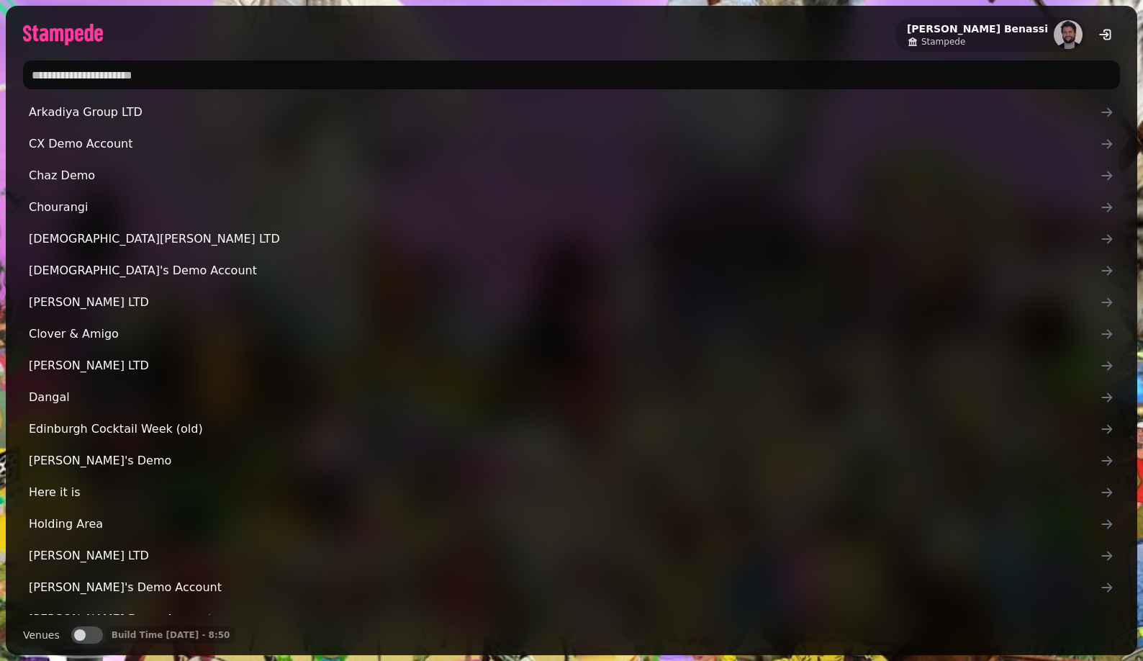
click at [287, 78] on input "text" at bounding box center [571, 74] width 1097 height 29
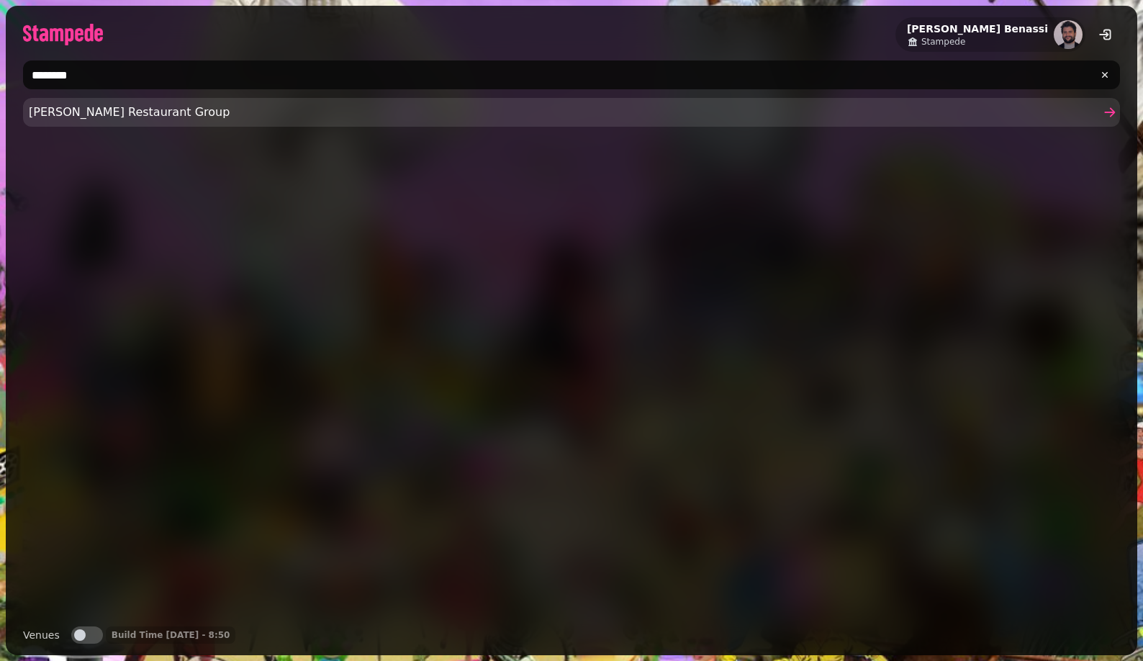
type input "********"
click at [173, 116] on span "Friedman's Restaurant Group" at bounding box center [564, 112] width 1071 height 17
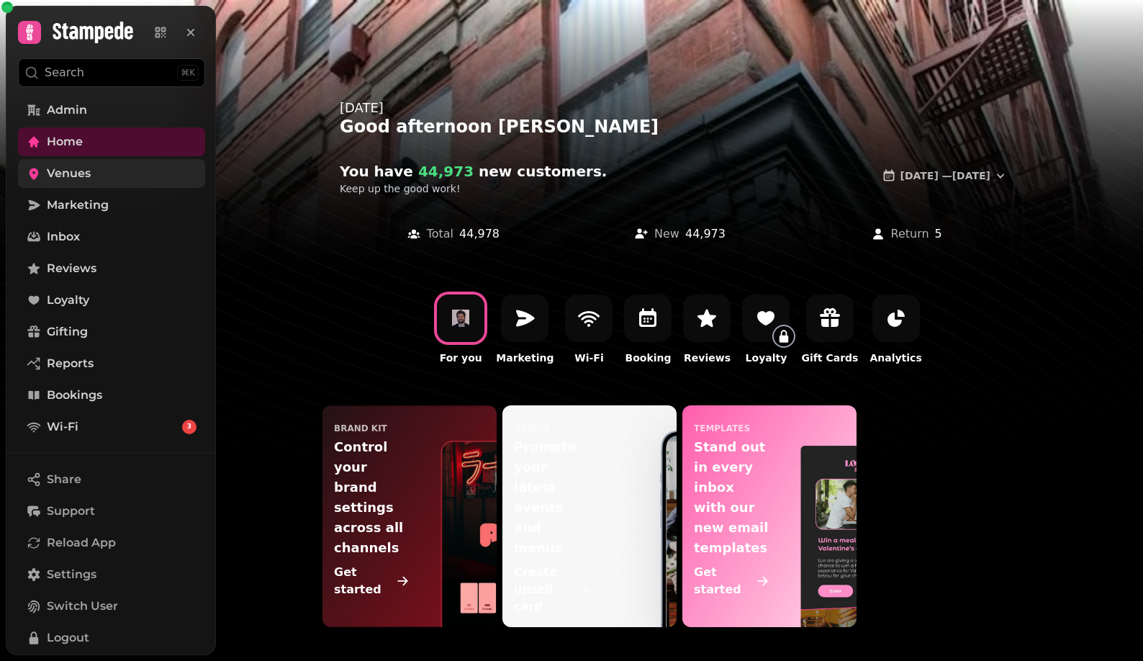
click at [99, 177] on link "Venues" at bounding box center [111, 173] width 187 height 29
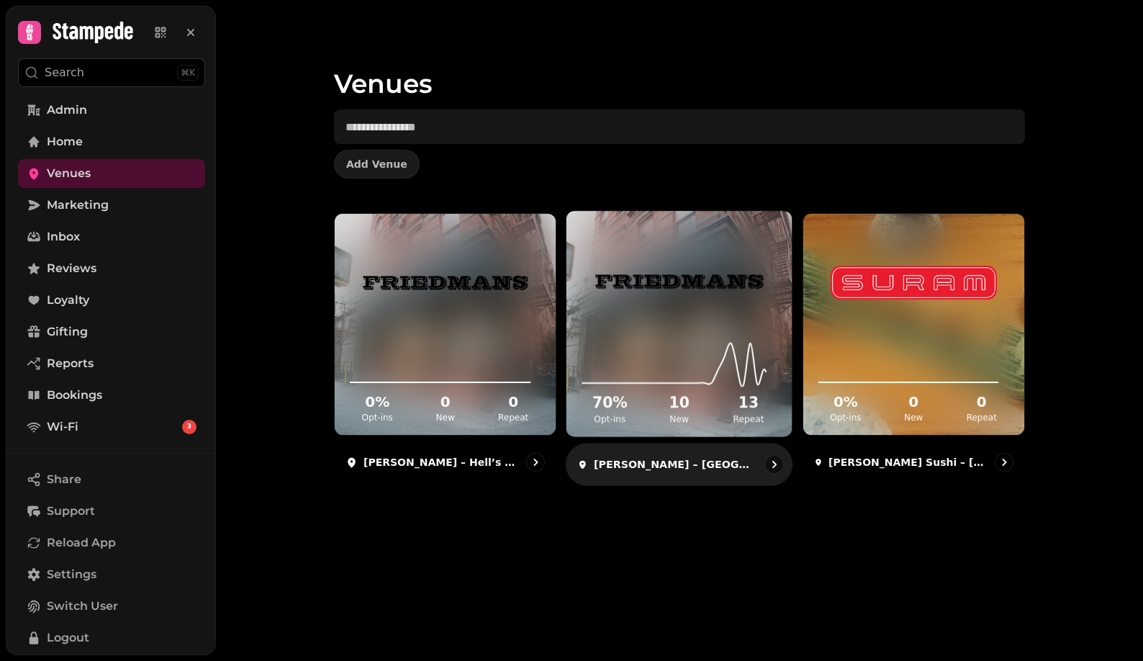
click at [712, 299] on img at bounding box center [678, 281] width 169 height 94
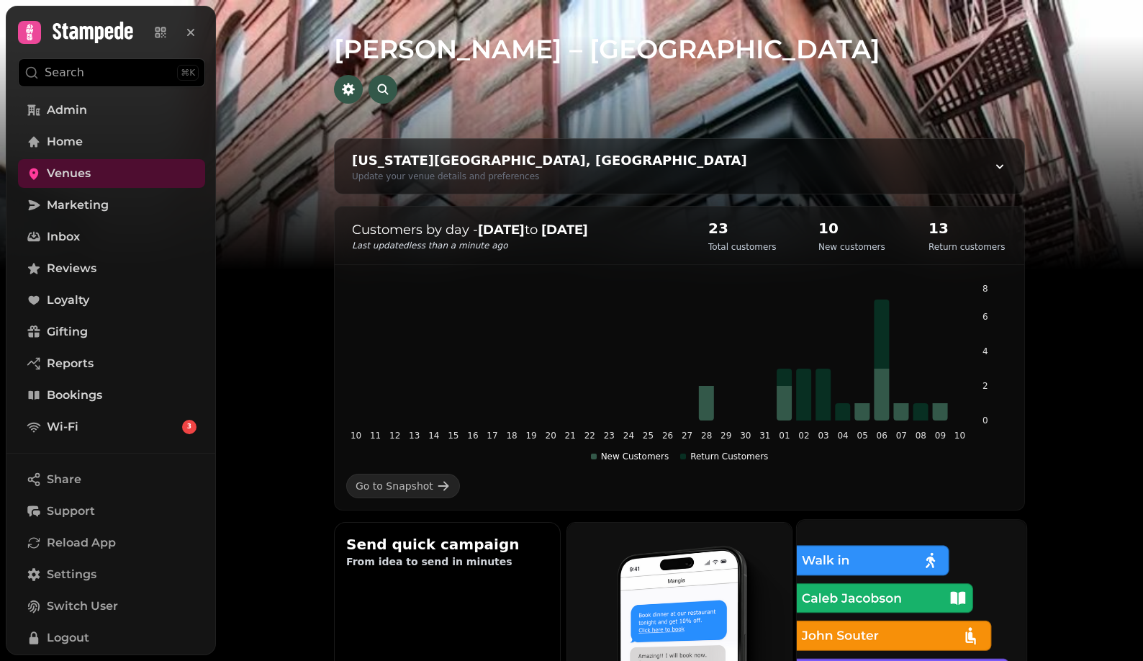
click at [924, 654] on img at bounding box center [911, 634] width 253 height 253
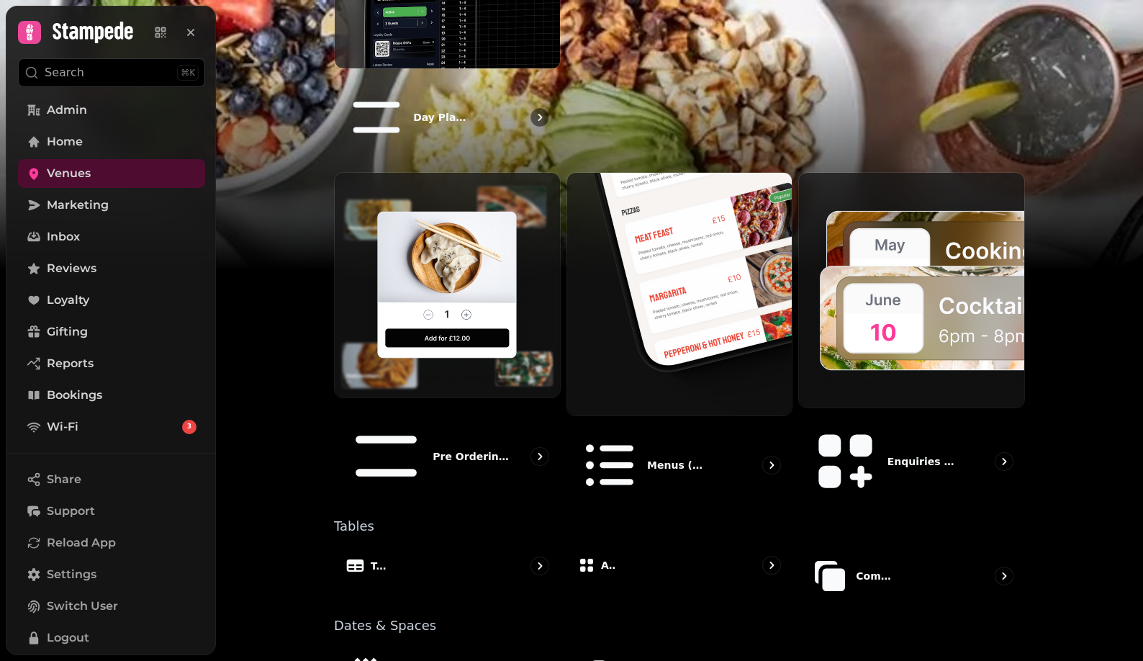
scroll to position [720, 0]
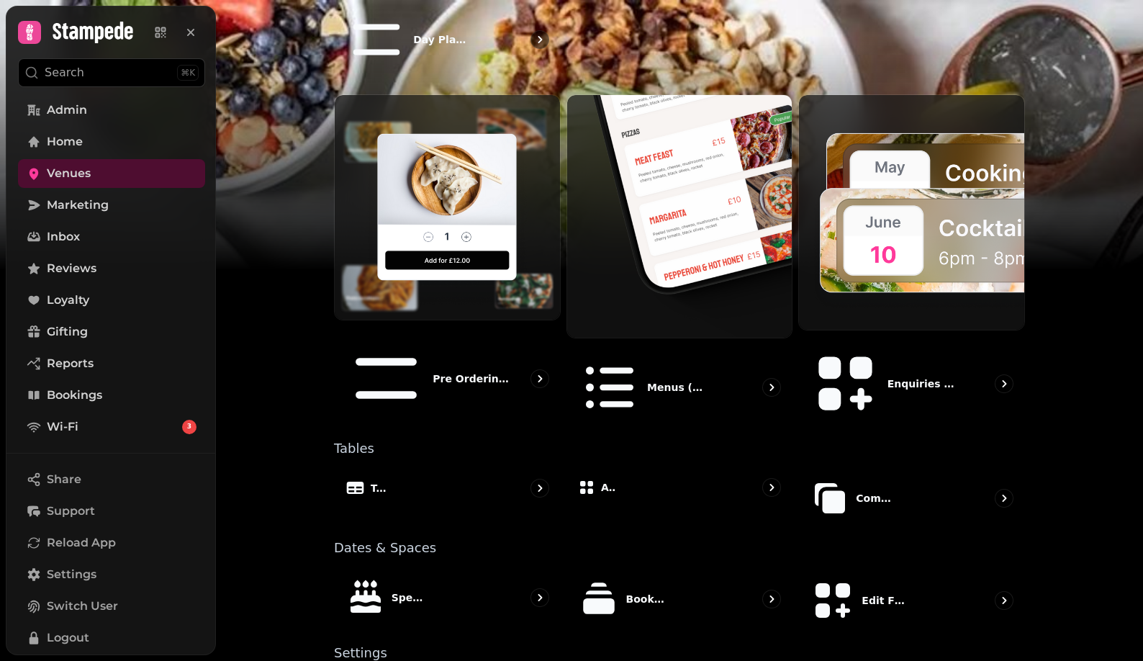
click at [660, 566] on div "Booking Types" at bounding box center [679, 598] width 227 height 65
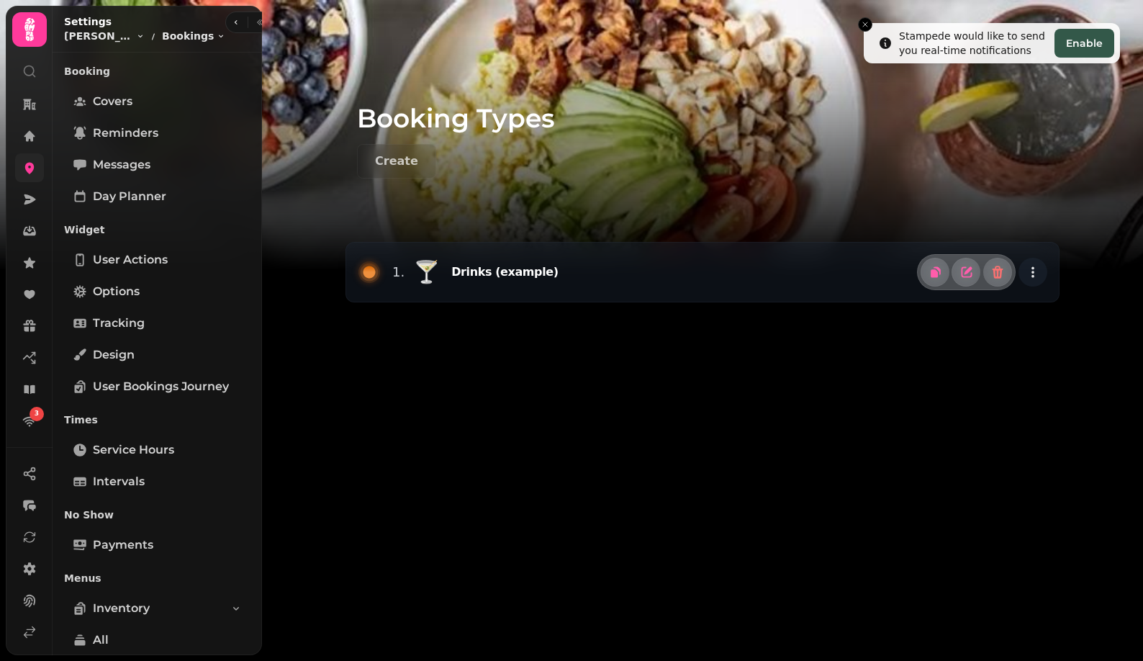
click at [34, 168] on icon at bounding box center [29, 167] width 14 height 14
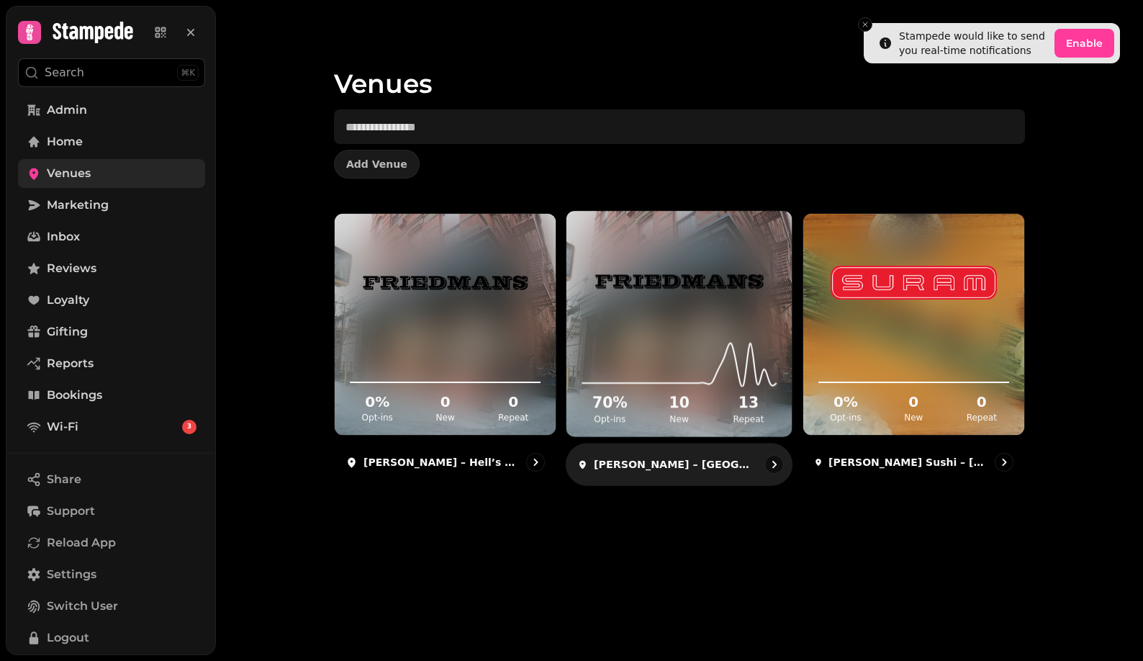
click at [674, 272] on img at bounding box center [678, 281] width 169 height 94
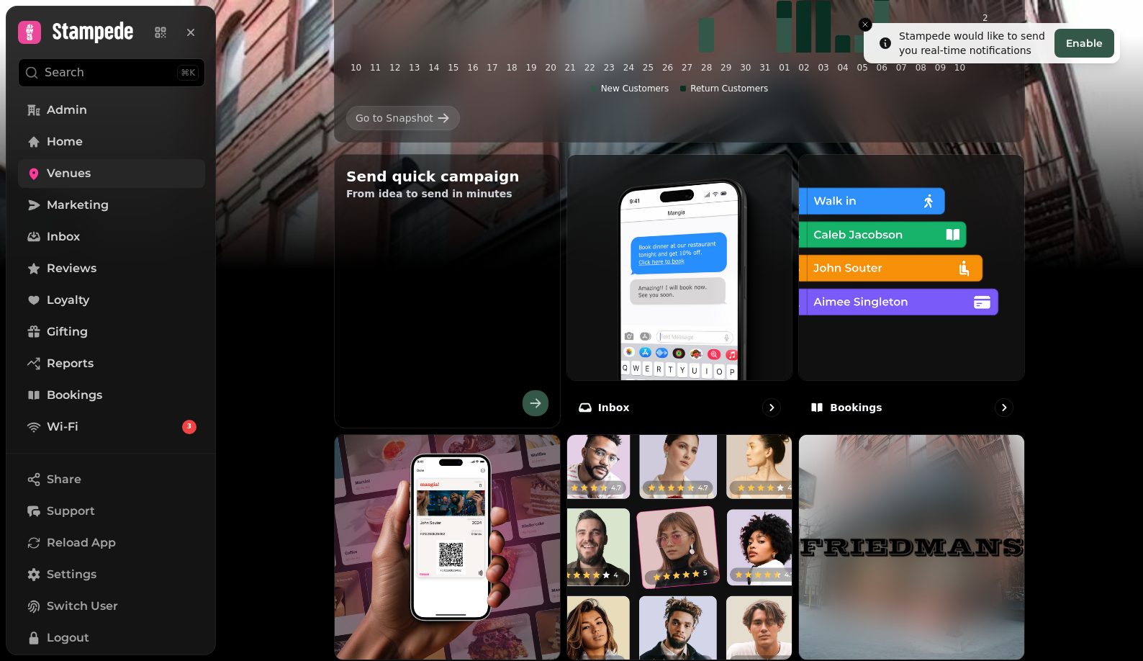
scroll to position [325, 0]
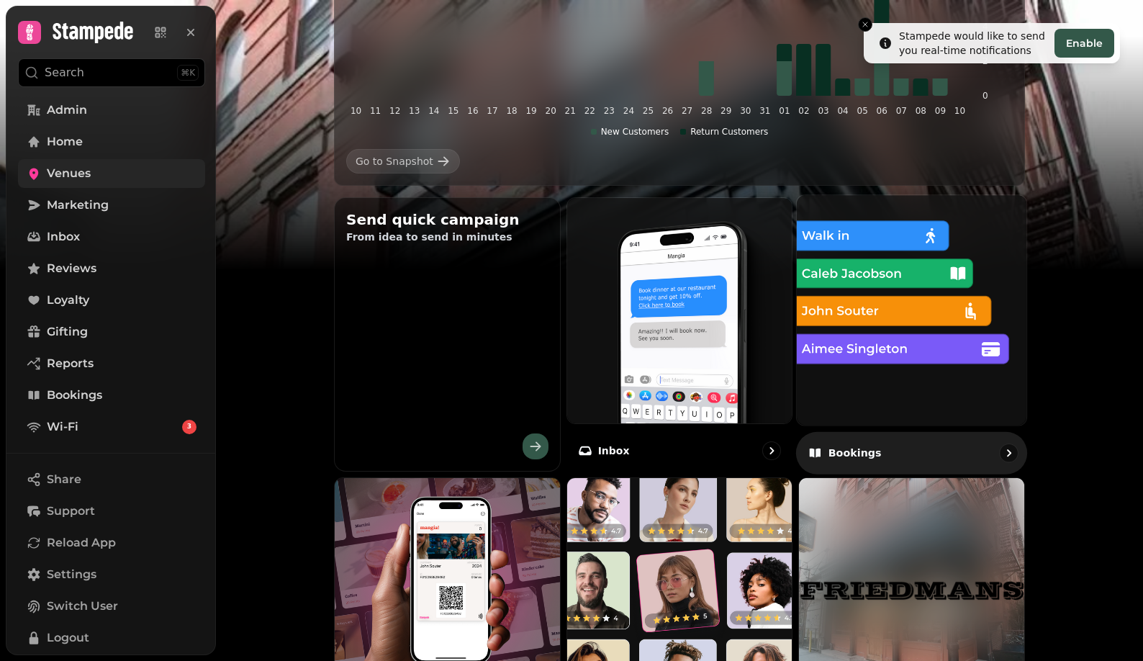
click at [921, 337] on img at bounding box center [911, 309] width 253 height 253
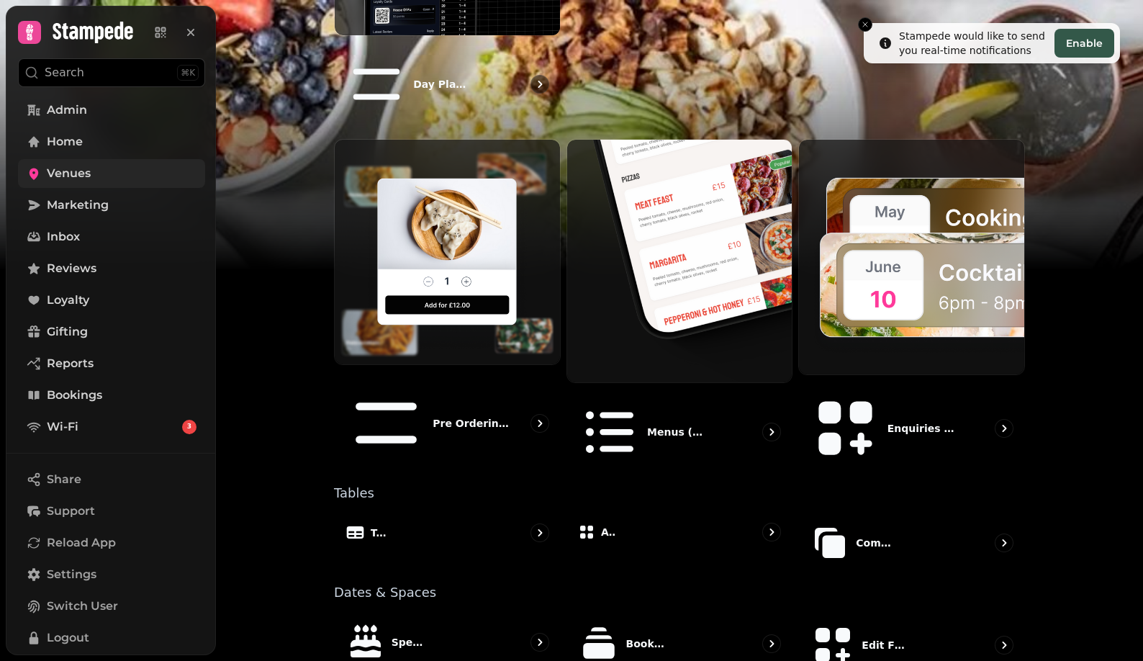
scroll to position [720, 0]
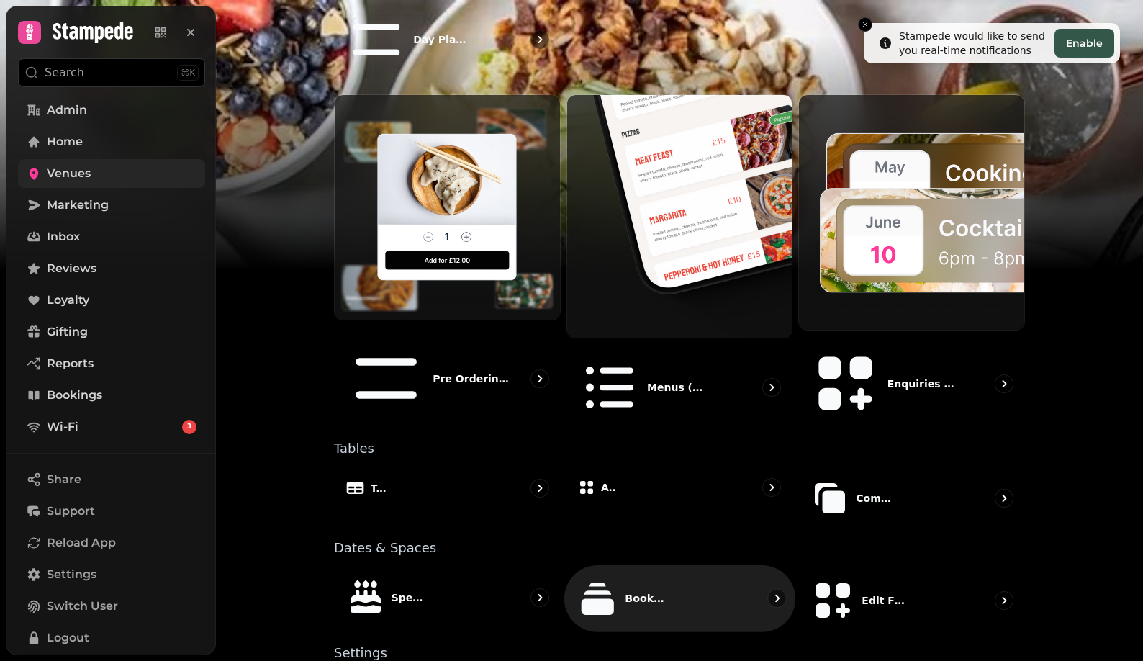
click at [633, 591] on p "Booking Types" at bounding box center [645, 598] width 40 height 14
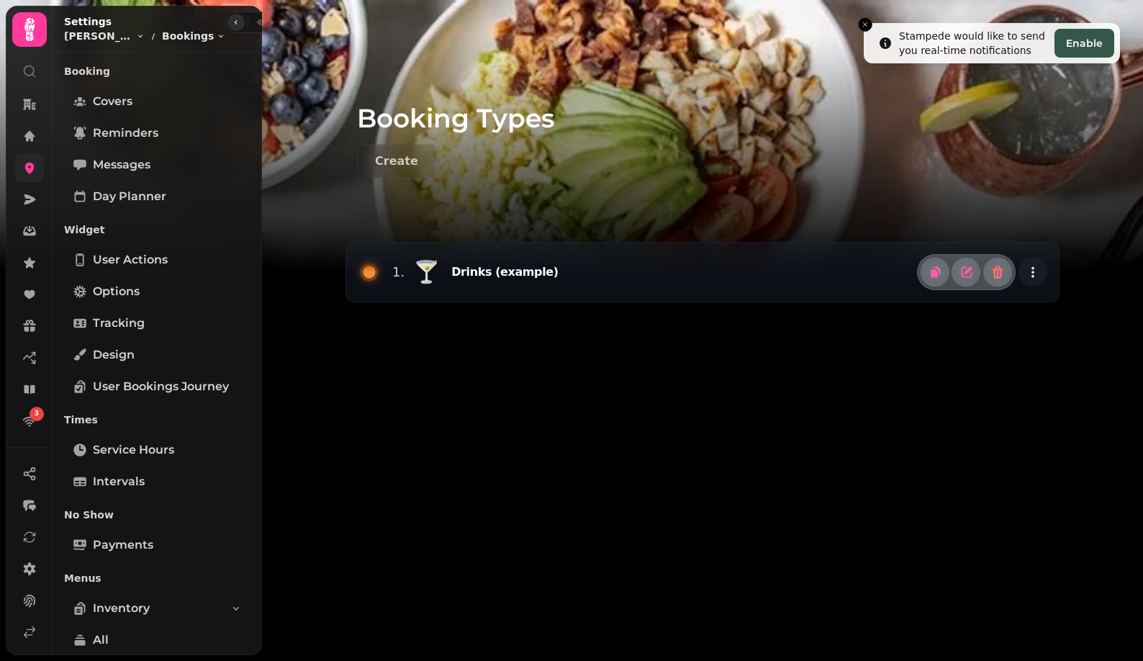
click at [232, 23] on icon "button" at bounding box center [236, 22] width 9 height 9
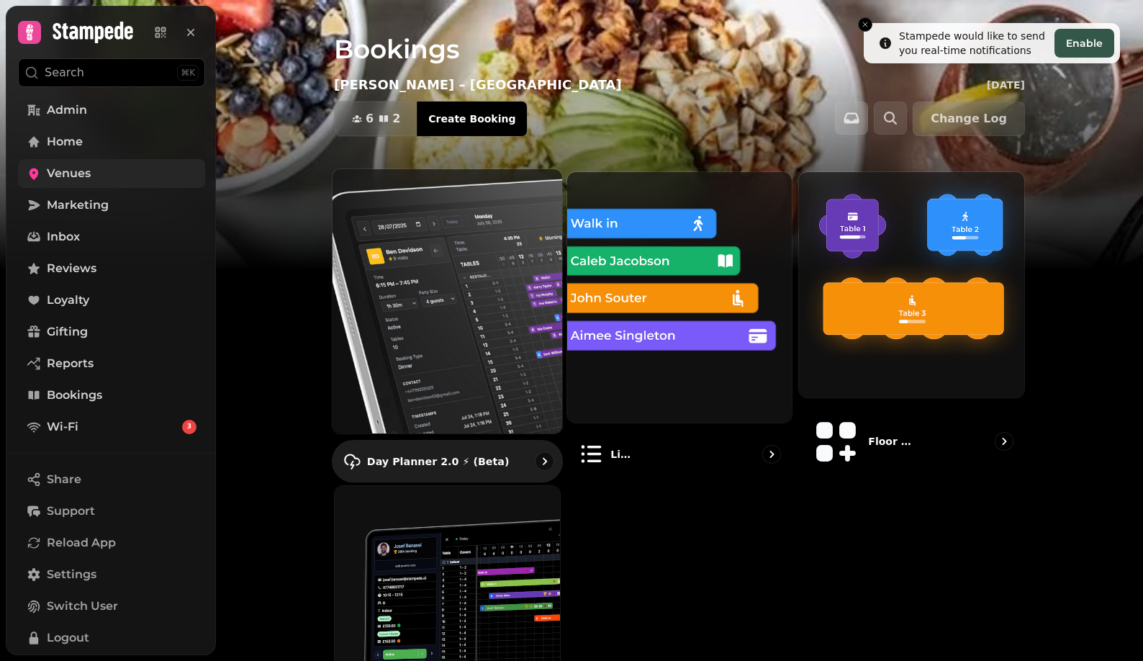
click at [487, 305] on img at bounding box center [447, 300] width 253 height 291
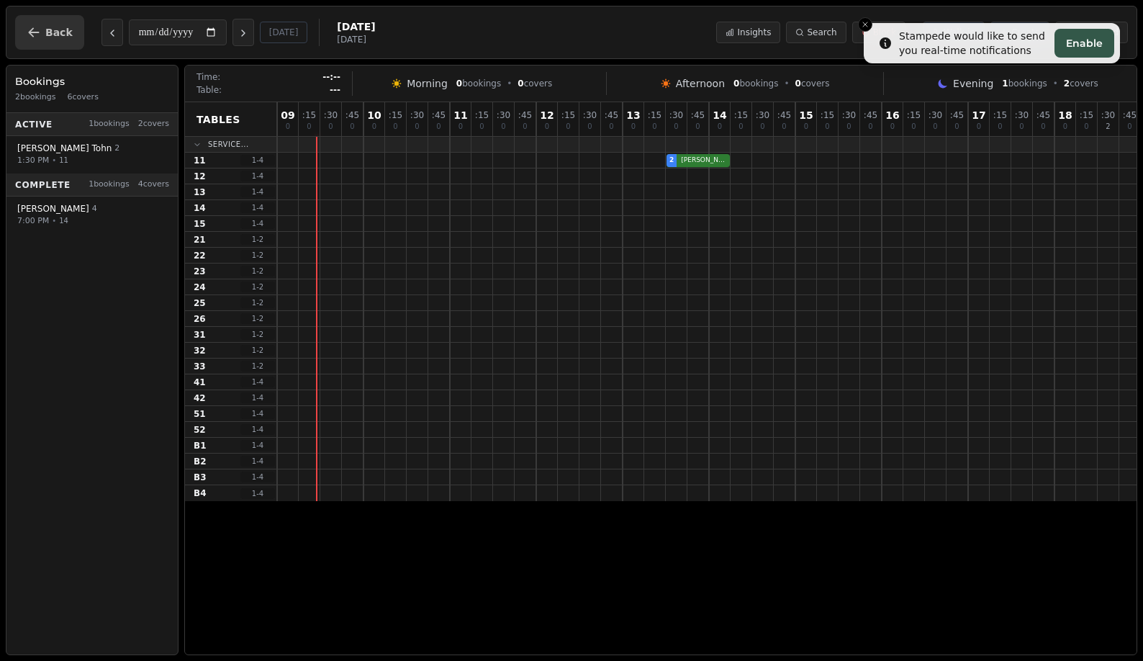
click at [39, 41] on button "Back" at bounding box center [49, 32] width 69 height 35
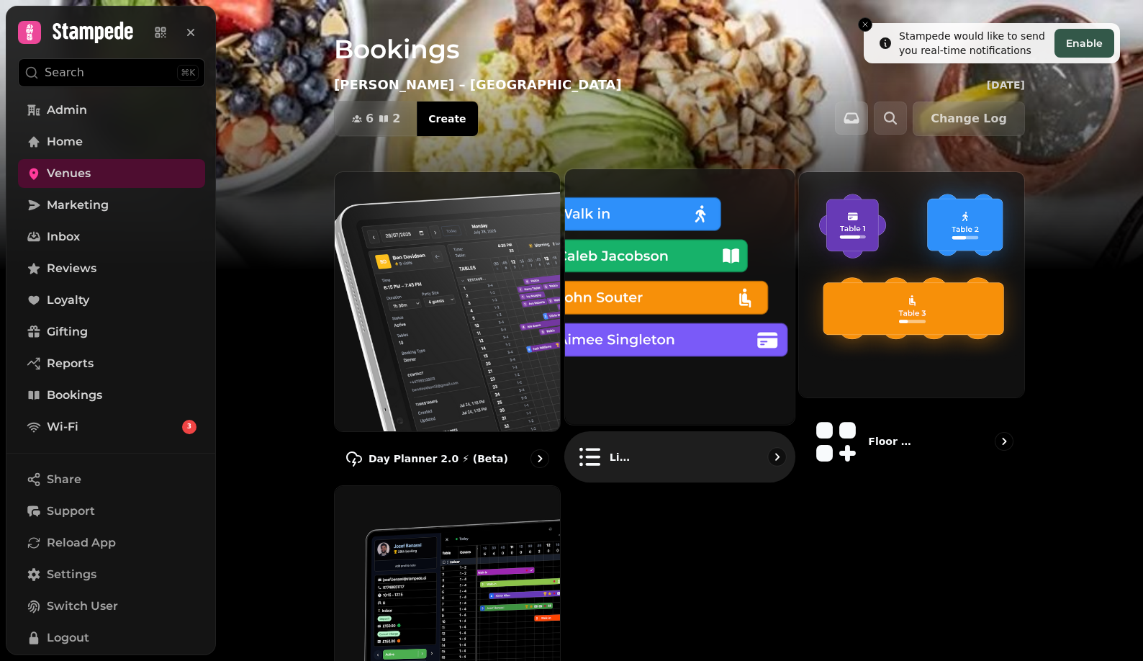
click at [733, 294] on img at bounding box center [679, 296] width 253 height 281
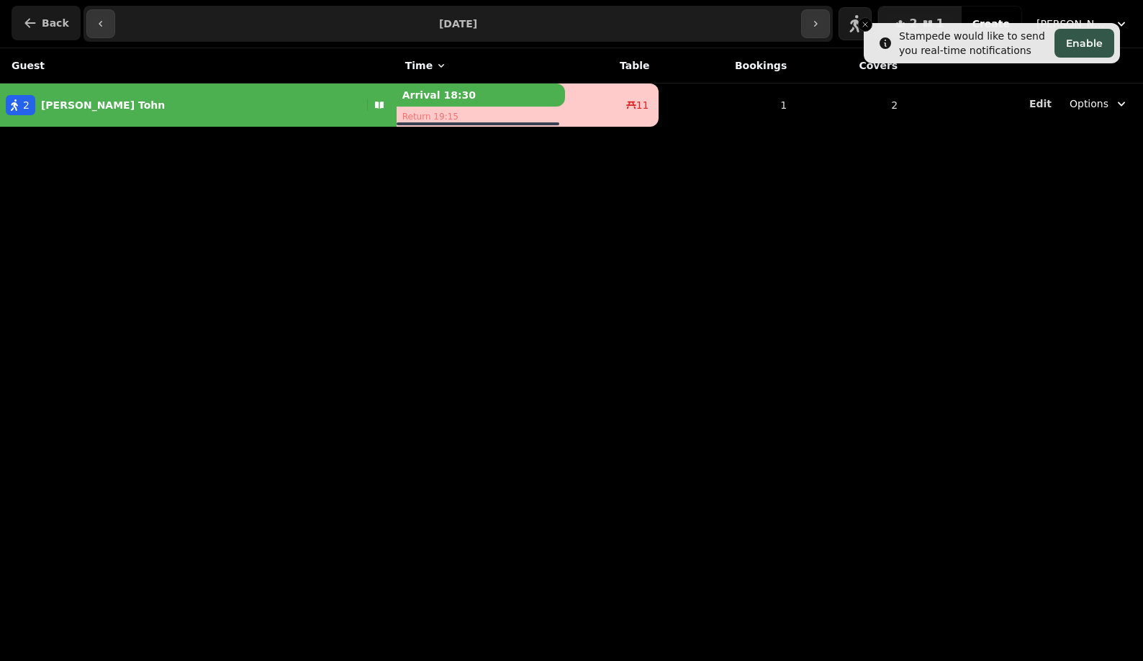
click at [46, 27] on span "Back" at bounding box center [55, 23] width 27 height 10
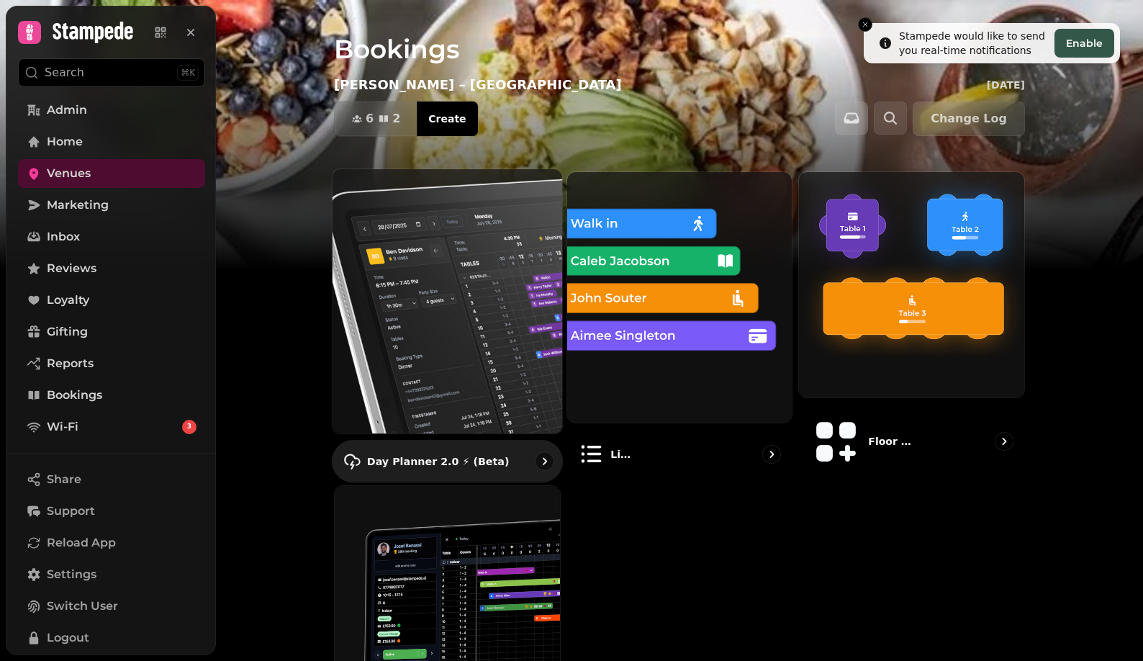
click at [485, 270] on img at bounding box center [447, 300] width 253 height 291
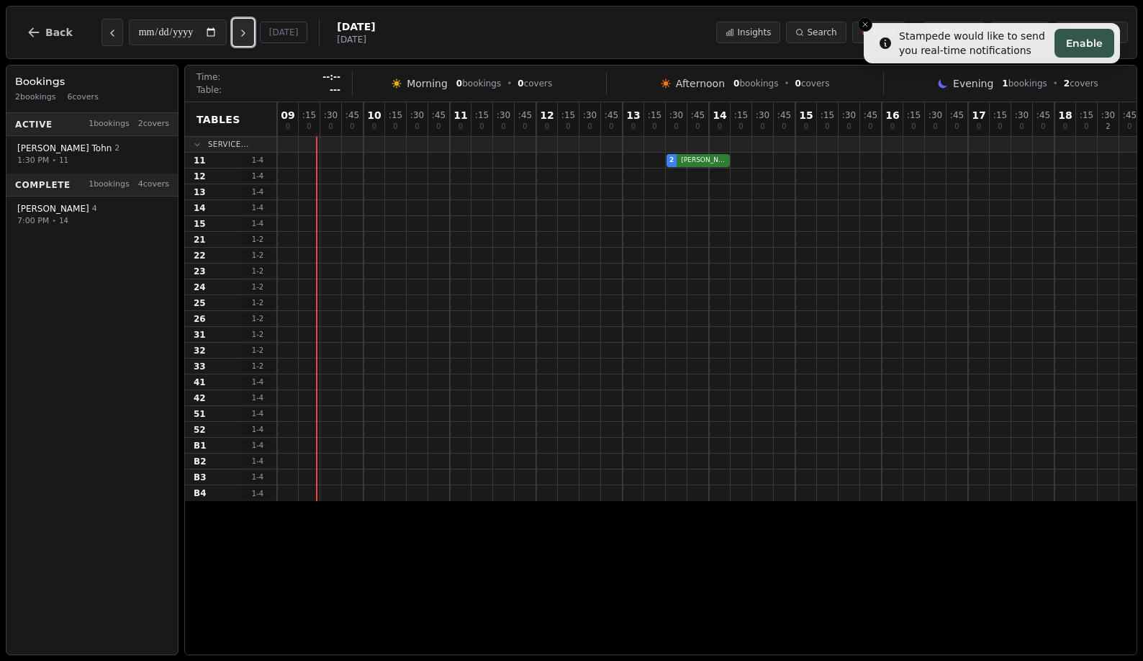
click at [245, 36] on icon "Next day" at bounding box center [243, 33] width 12 height 12
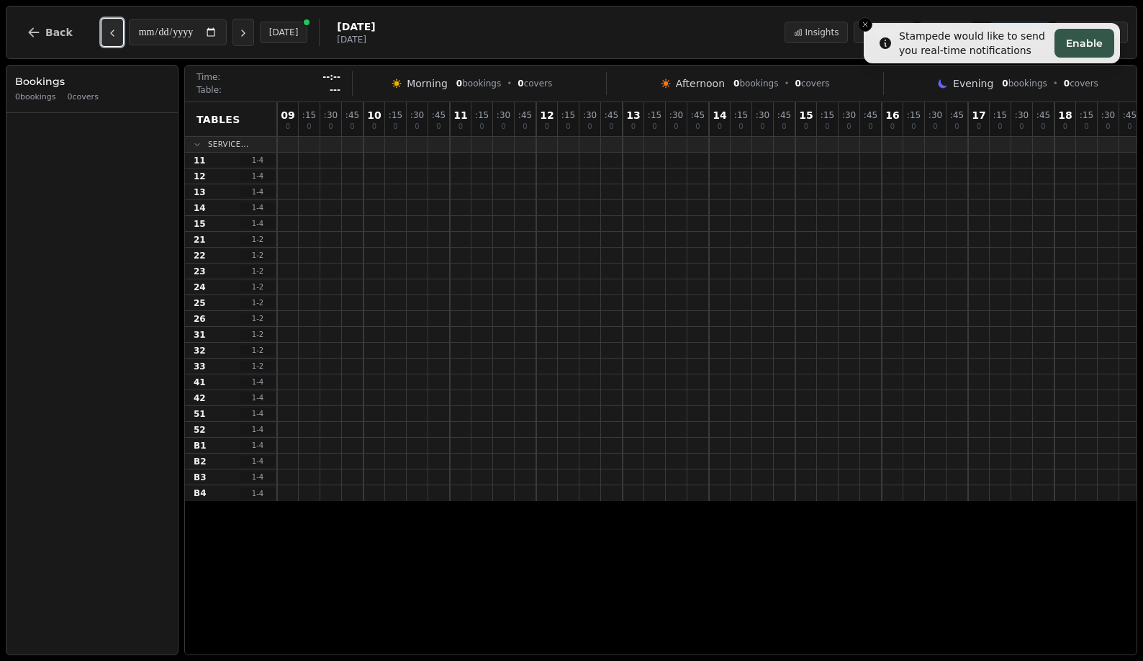
click at [114, 33] on icon "Previous day" at bounding box center [112, 33] width 12 height 12
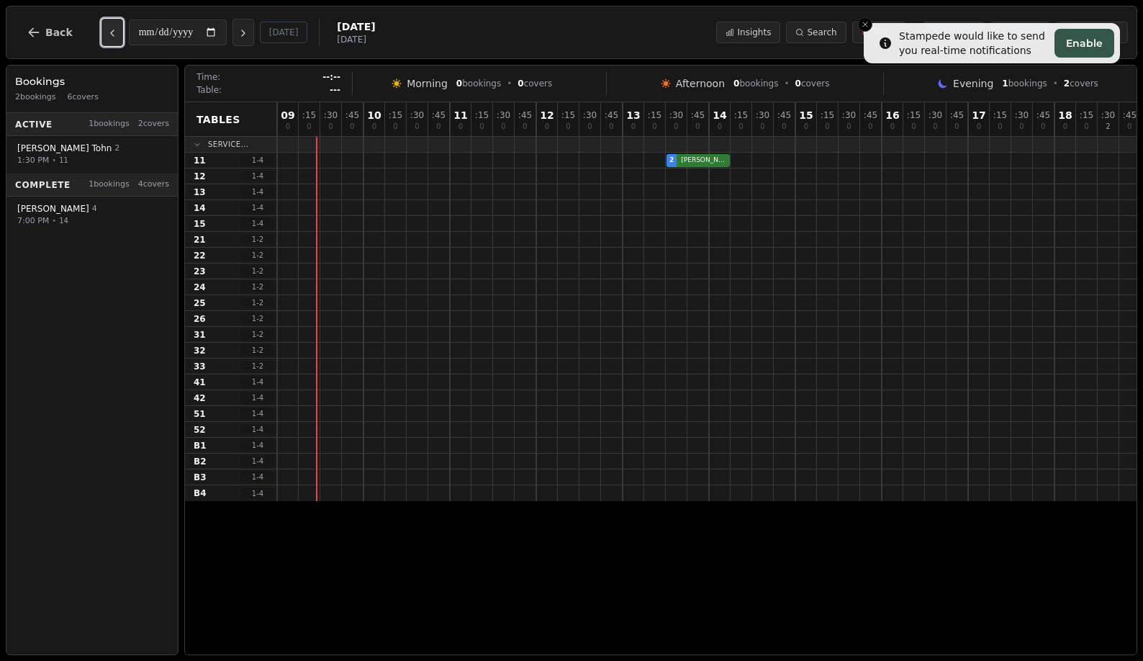
click at [114, 33] on icon "Previous day" at bounding box center [112, 33] width 12 height 12
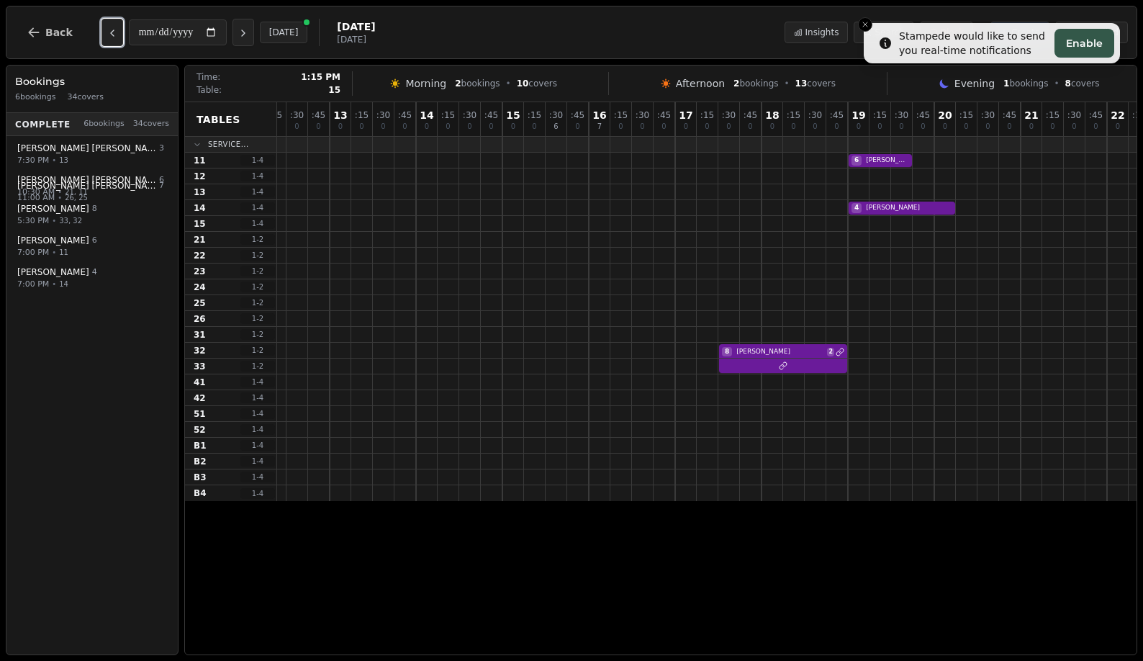
scroll to position [0, 350]
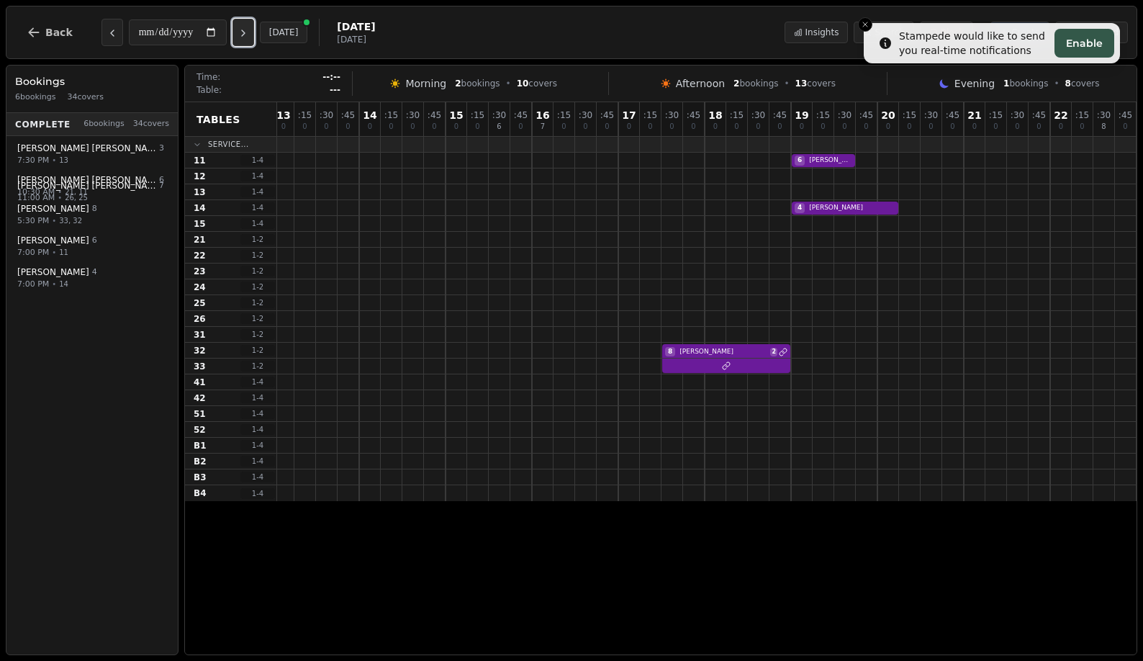
click at [242, 37] on button "Next day" at bounding box center [243, 32] width 22 height 27
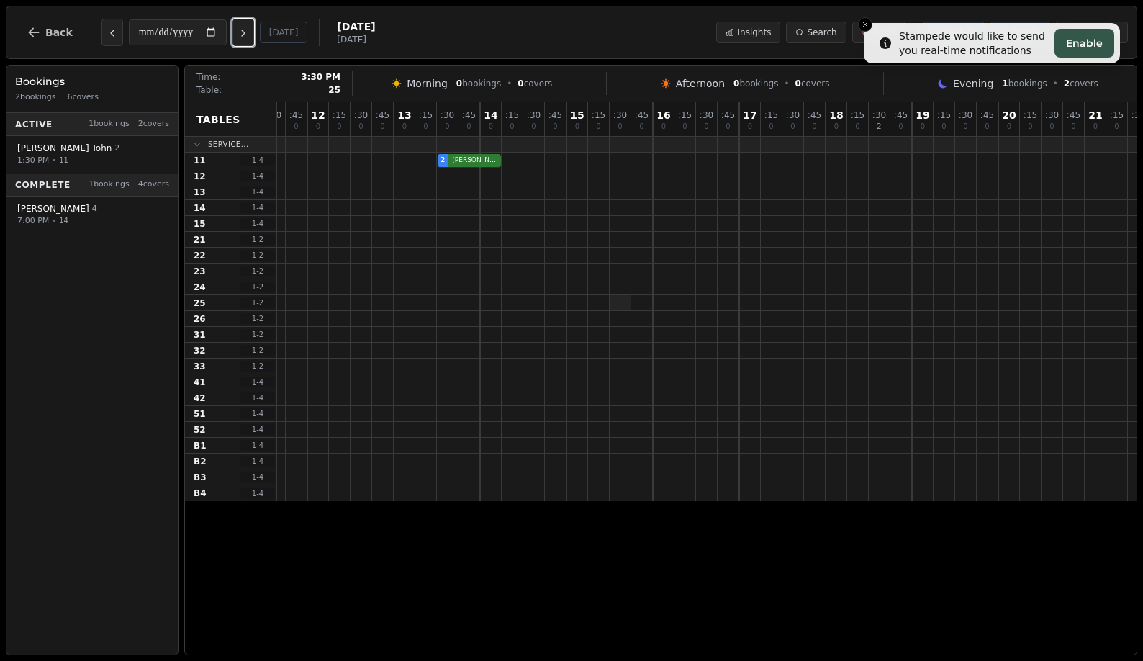
scroll to position [0, 0]
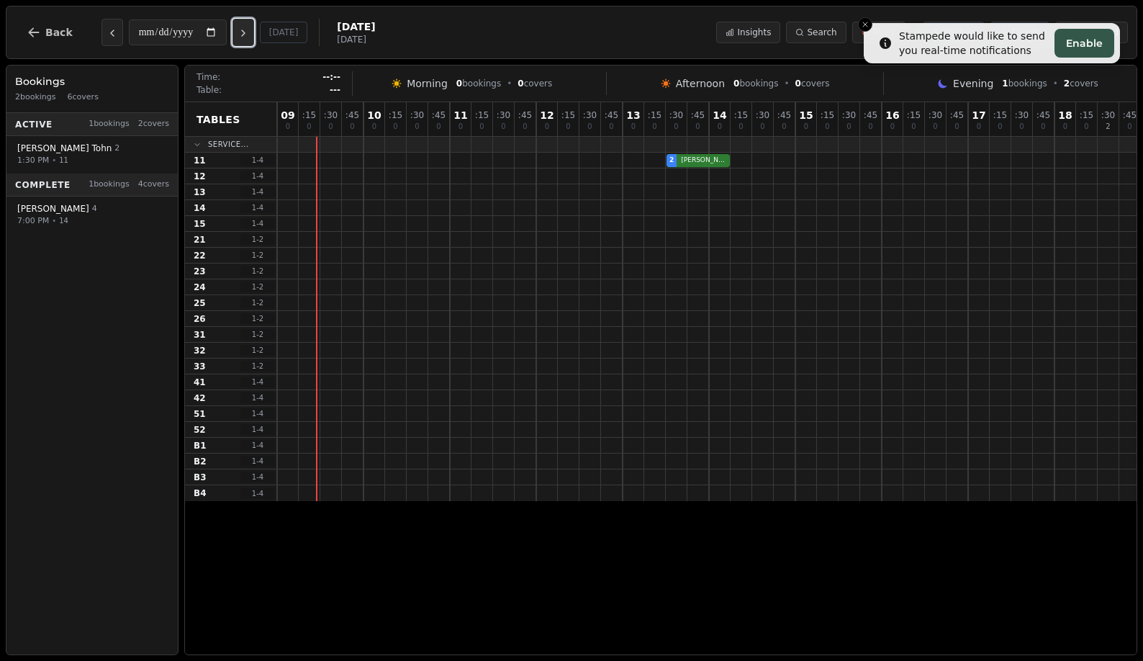
click at [249, 29] on icon "Next day" at bounding box center [243, 33] width 12 height 12
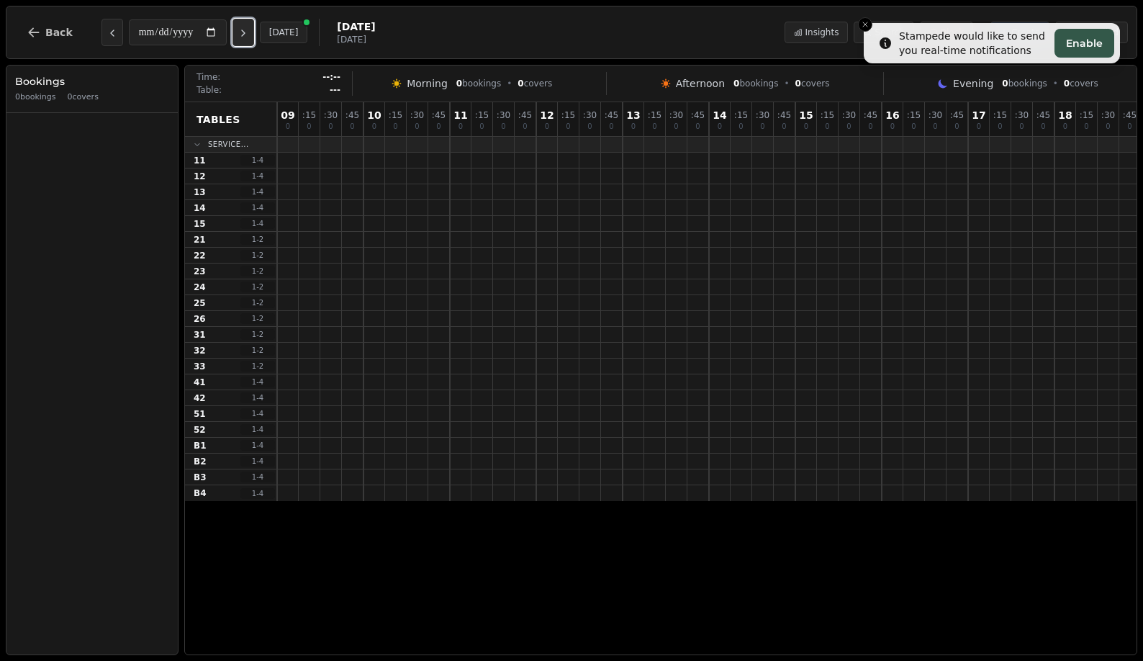
click at [249, 29] on icon "Next day" at bounding box center [243, 33] width 12 height 12
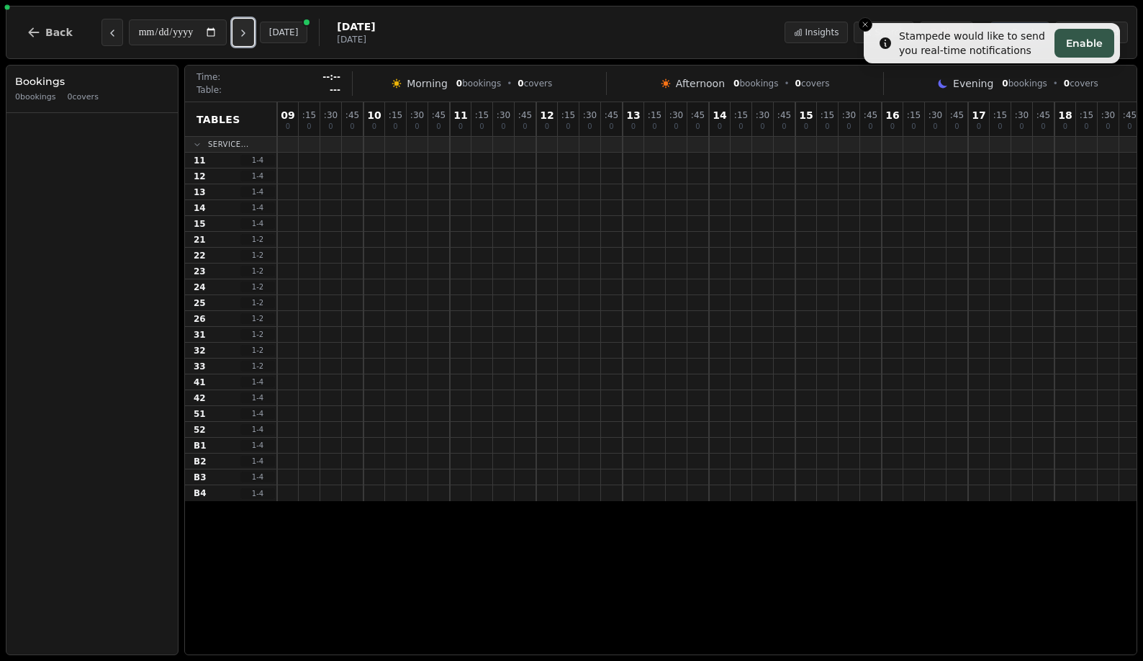
click at [249, 29] on icon "Next day" at bounding box center [243, 33] width 12 height 12
type input "**********"
click at [54, 38] on button "Back" at bounding box center [49, 32] width 69 height 35
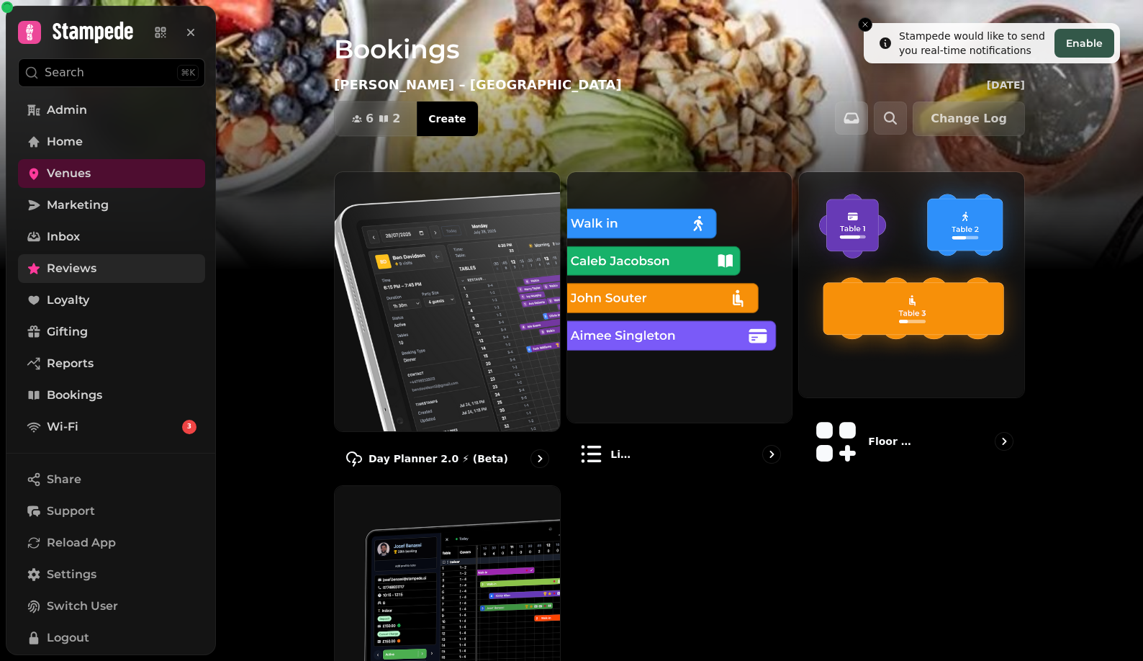
click at [117, 263] on link "Reviews" at bounding box center [111, 268] width 187 height 29
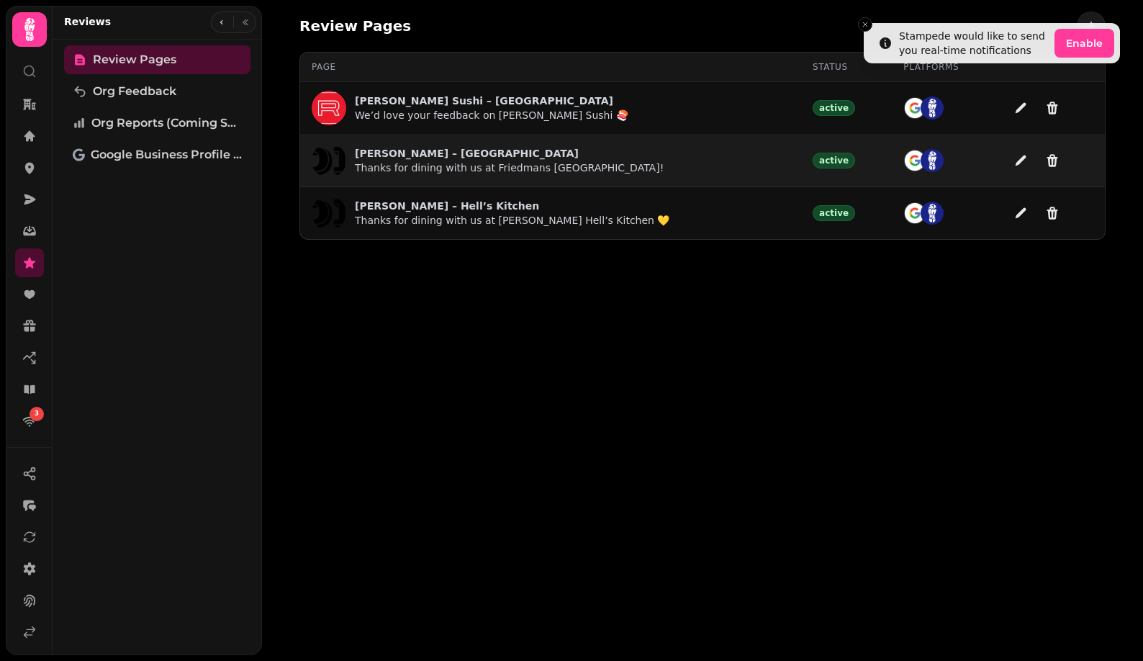
click at [427, 158] on p "Friedman’s – West End" at bounding box center [509, 153] width 309 height 14
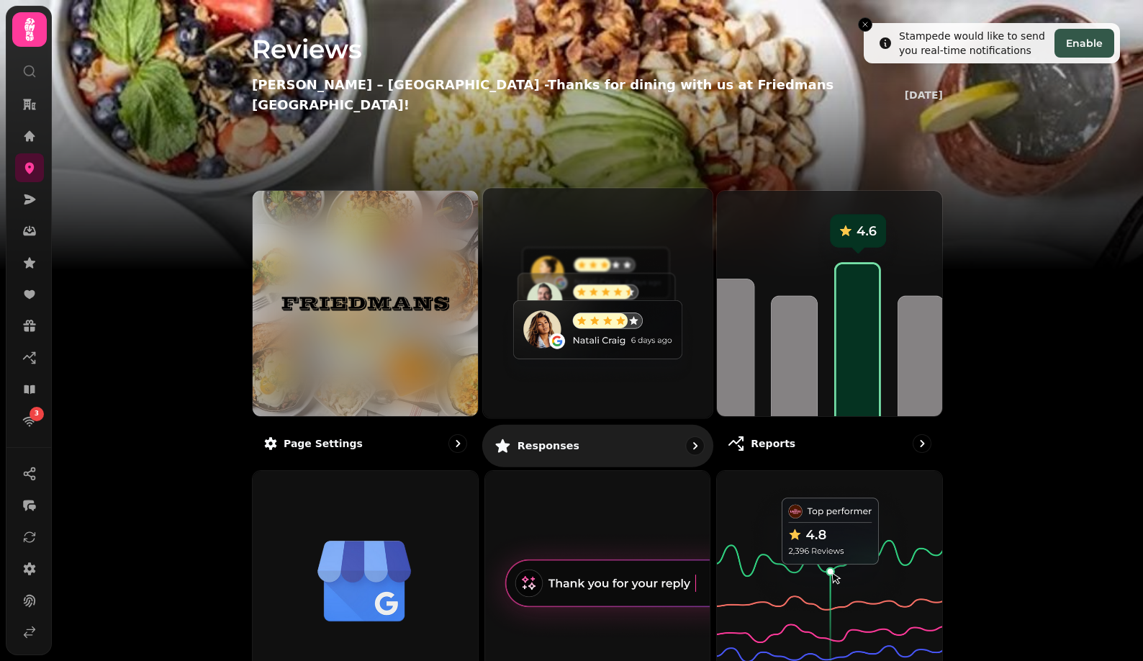
click at [606, 321] on img at bounding box center [597, 302] width 253 height 253
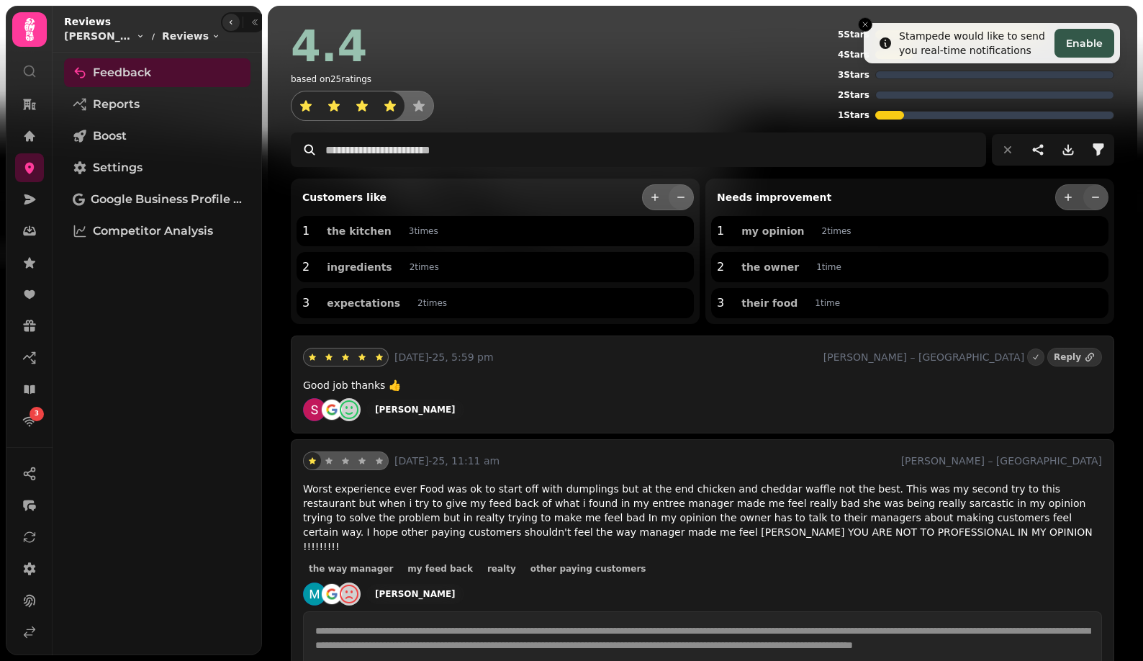
click at [222, 27] on button "button" at bounding box center [230, 22] width 17 height 17
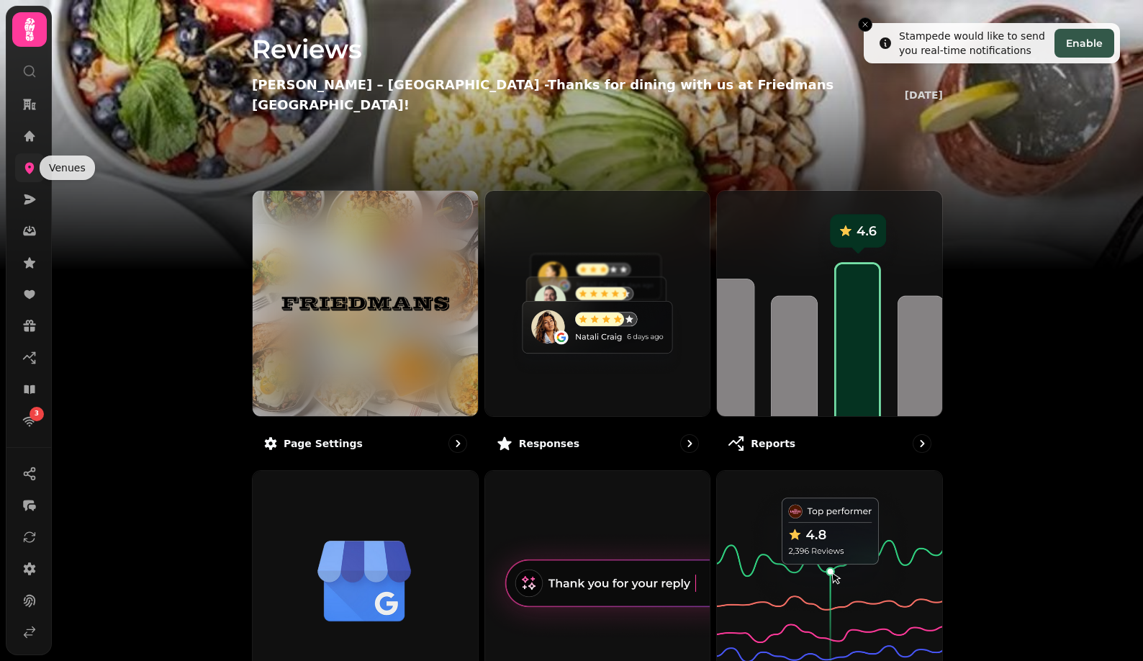
click at [29, 158] on link at bounding box center [29, 167] width 29 height 29
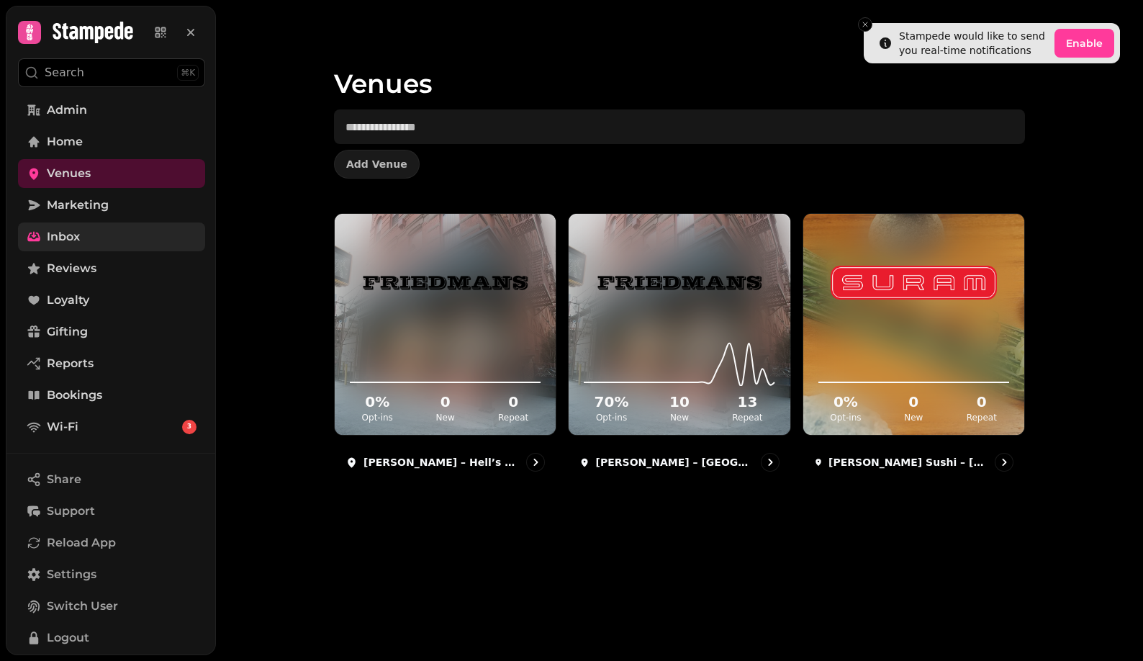
click at [76, 237] on span "Inbox" at bounding box center [63, 236] width 33 height 17
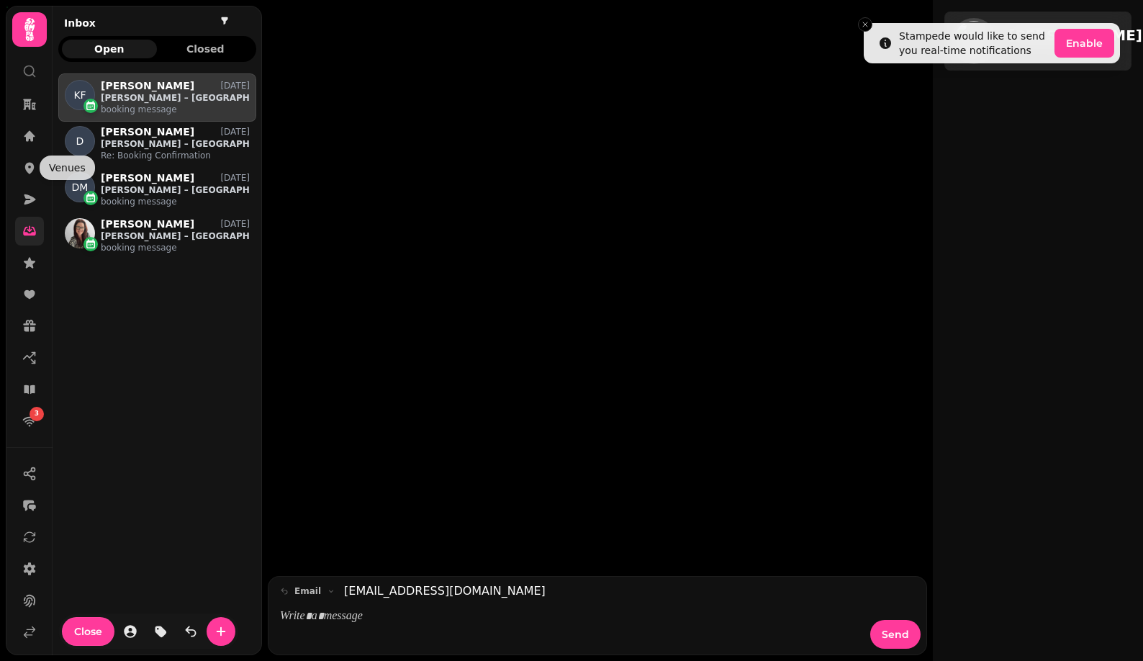
scroll to position [575, 198]
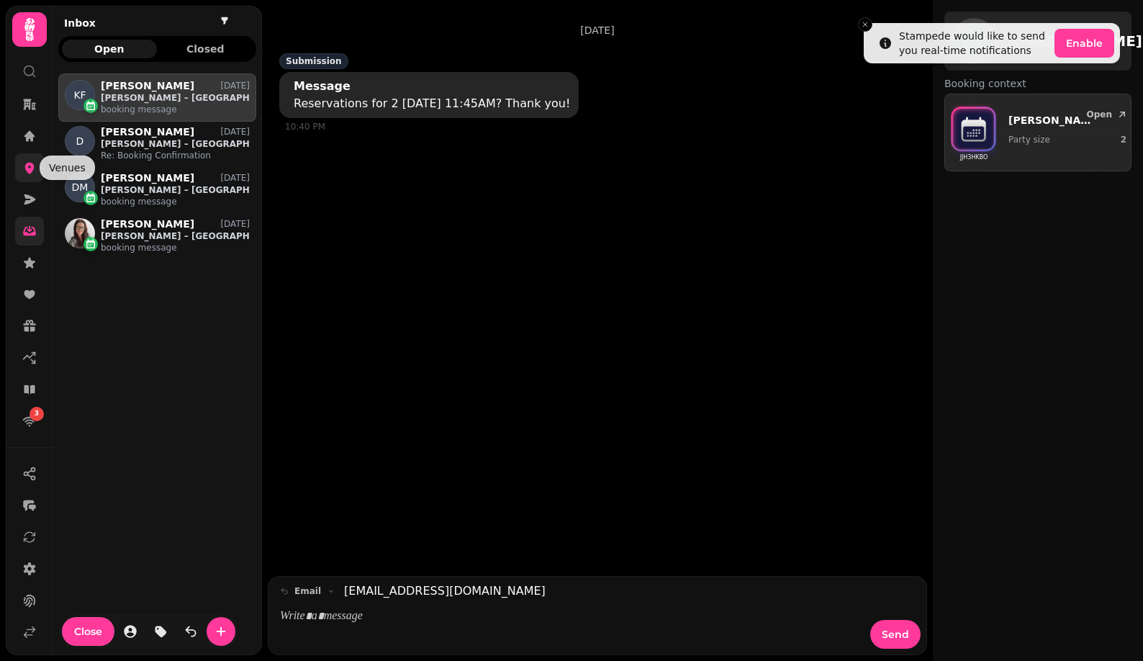
click at [27, 168] on icon at bounding box center [29, 169] width 9 height 12
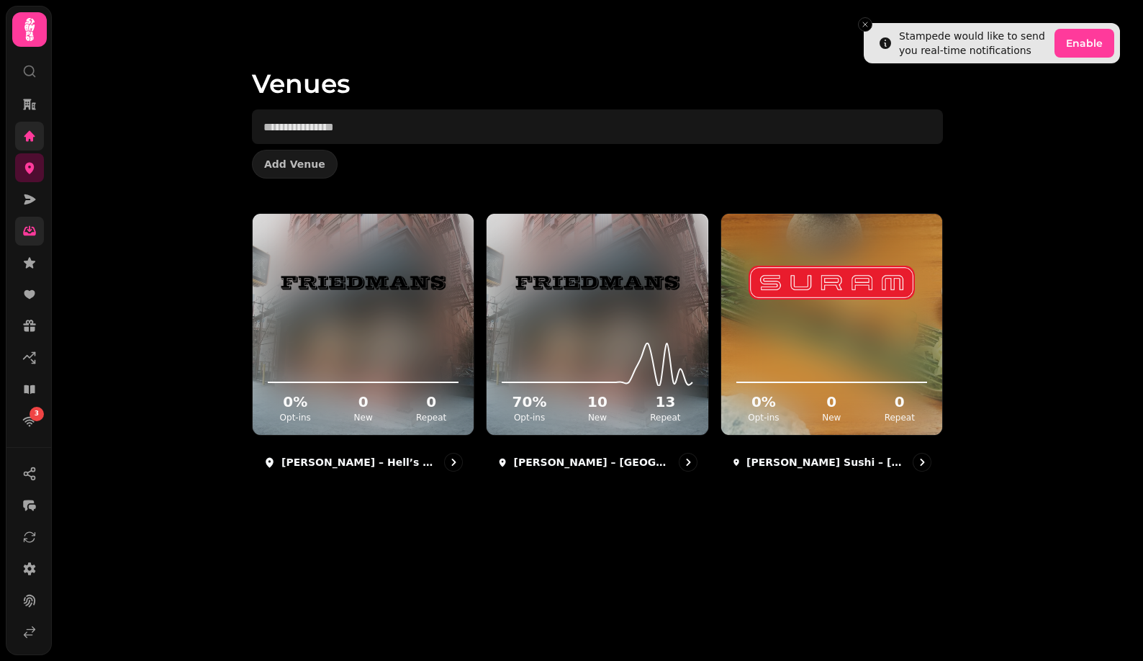
click at [25, 135] on icon at bounding box center [29, 135] width 11 height 11
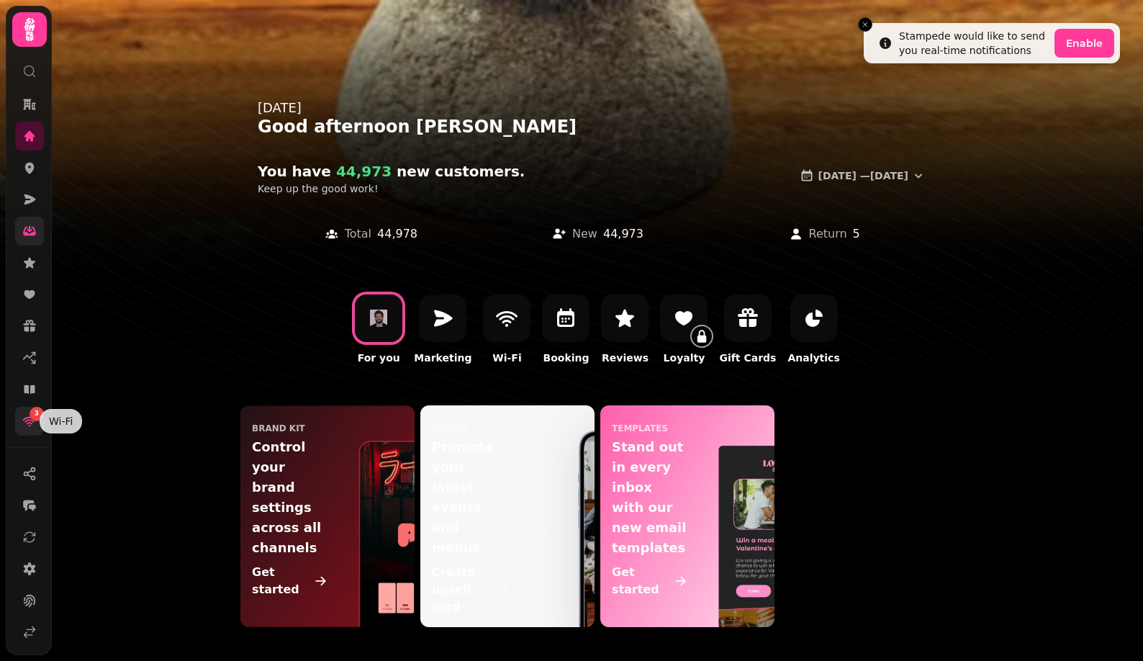
click at [34, 420] on icon at bounding box center [29, 421] width 14 height 14
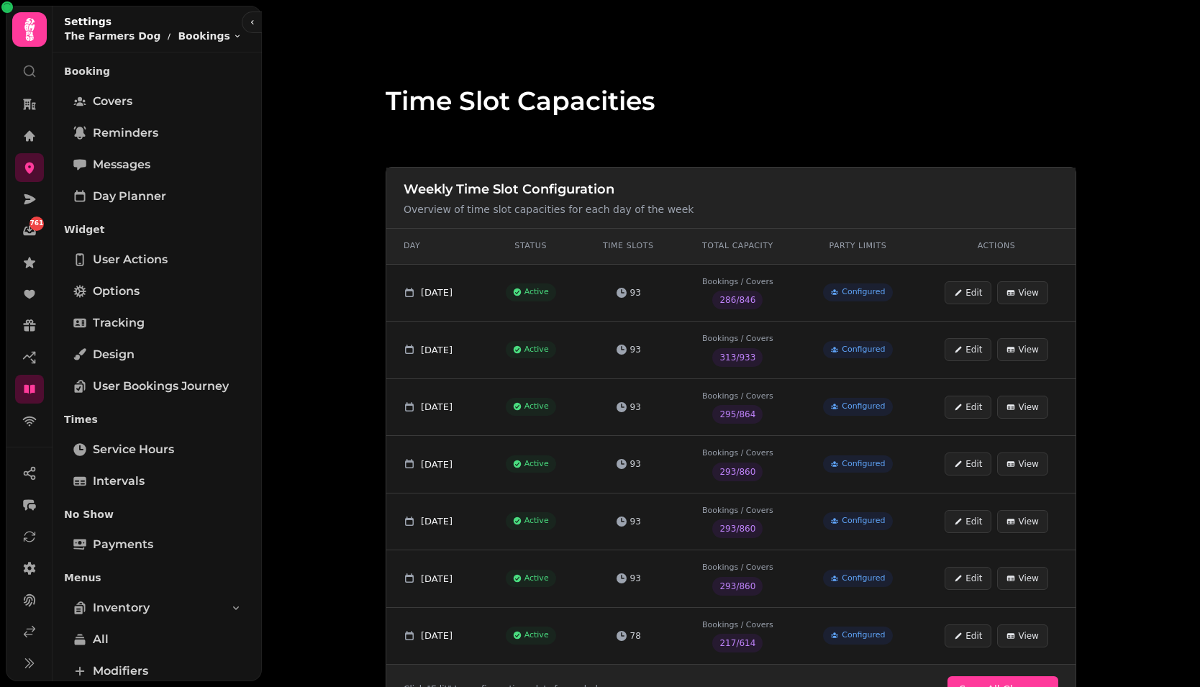
scroll to position [62, 0]
